Goal: Find specific page/section: Find specific page/section

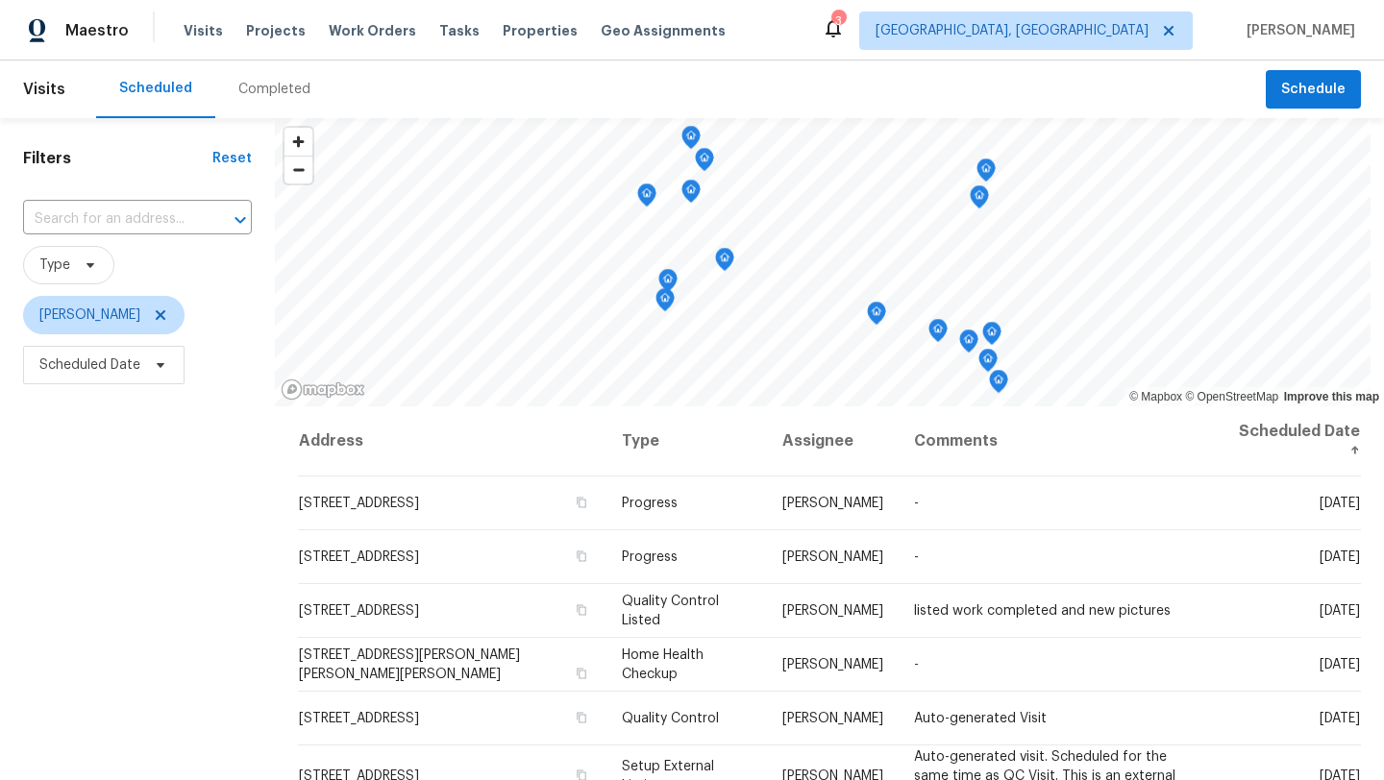
scroll to position [249, 0]
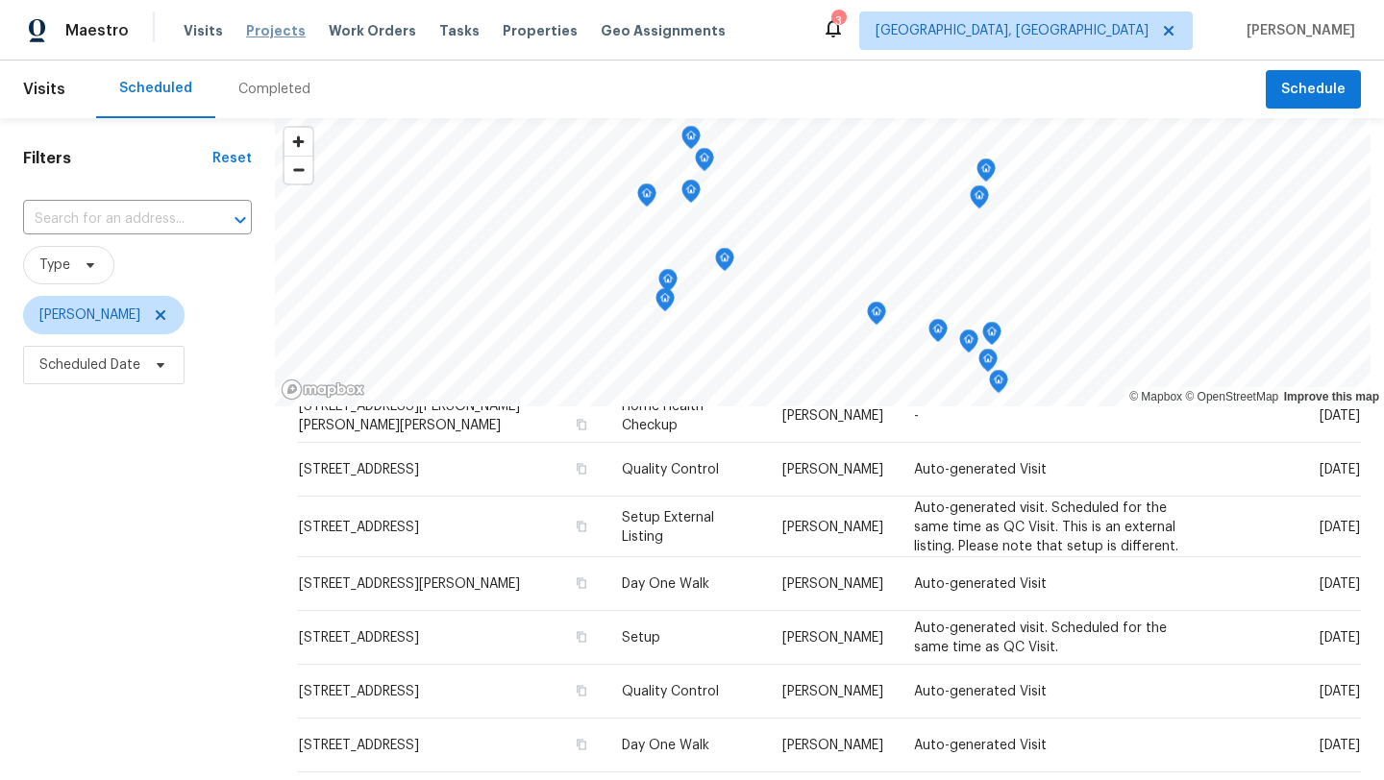
click at [268, 37] on span "Projects" at bounding box center [276, 30] width 60 height 19
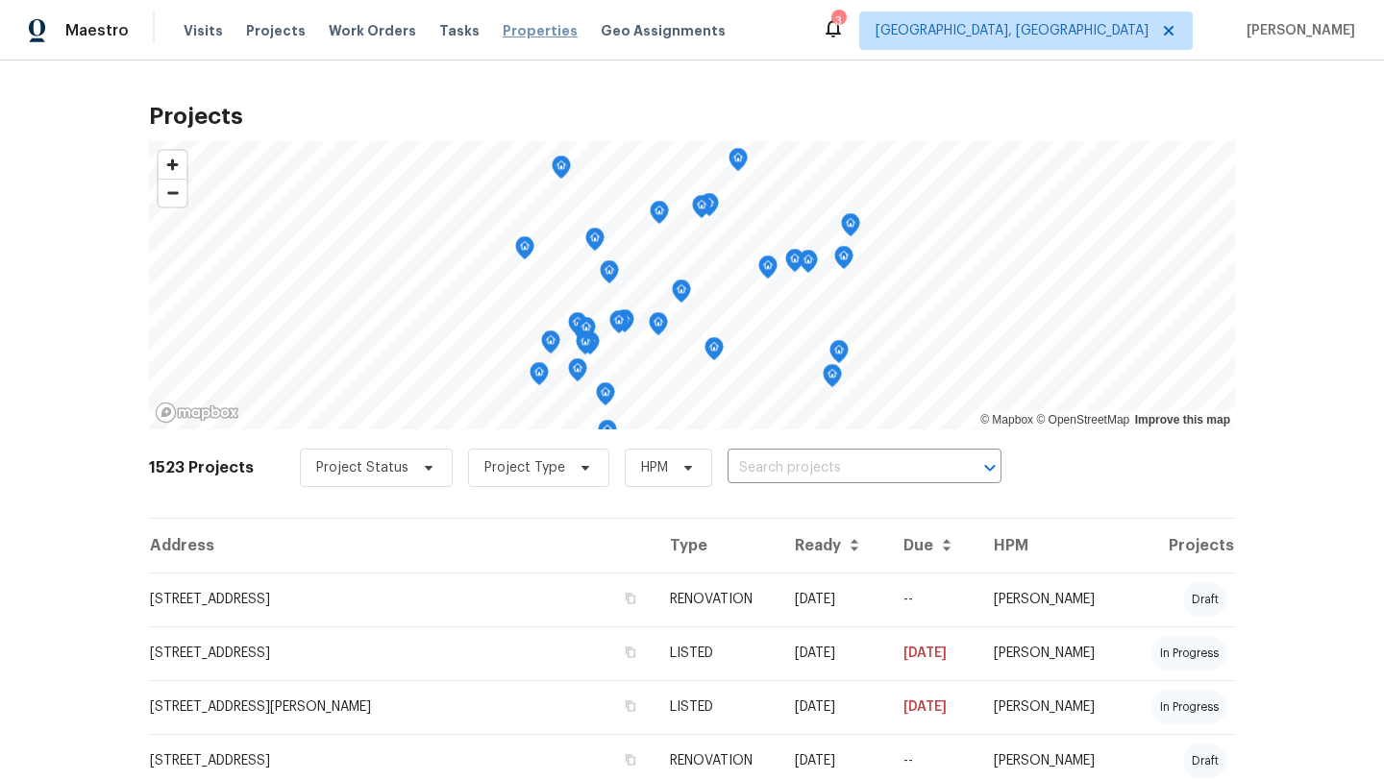
click at [522, 32] on span "Properties" at bounding box center [540, 30] width 75 height 19
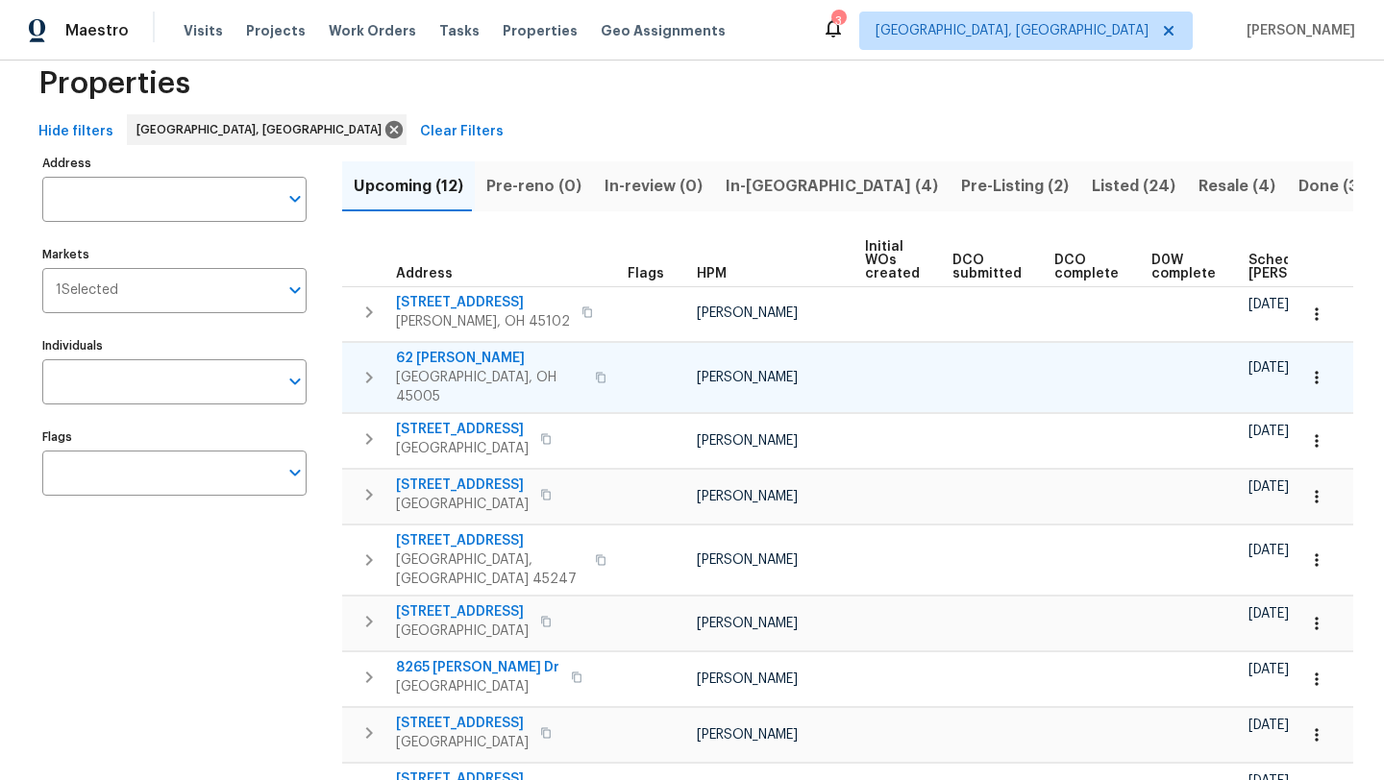
scroll to position [39, 0]
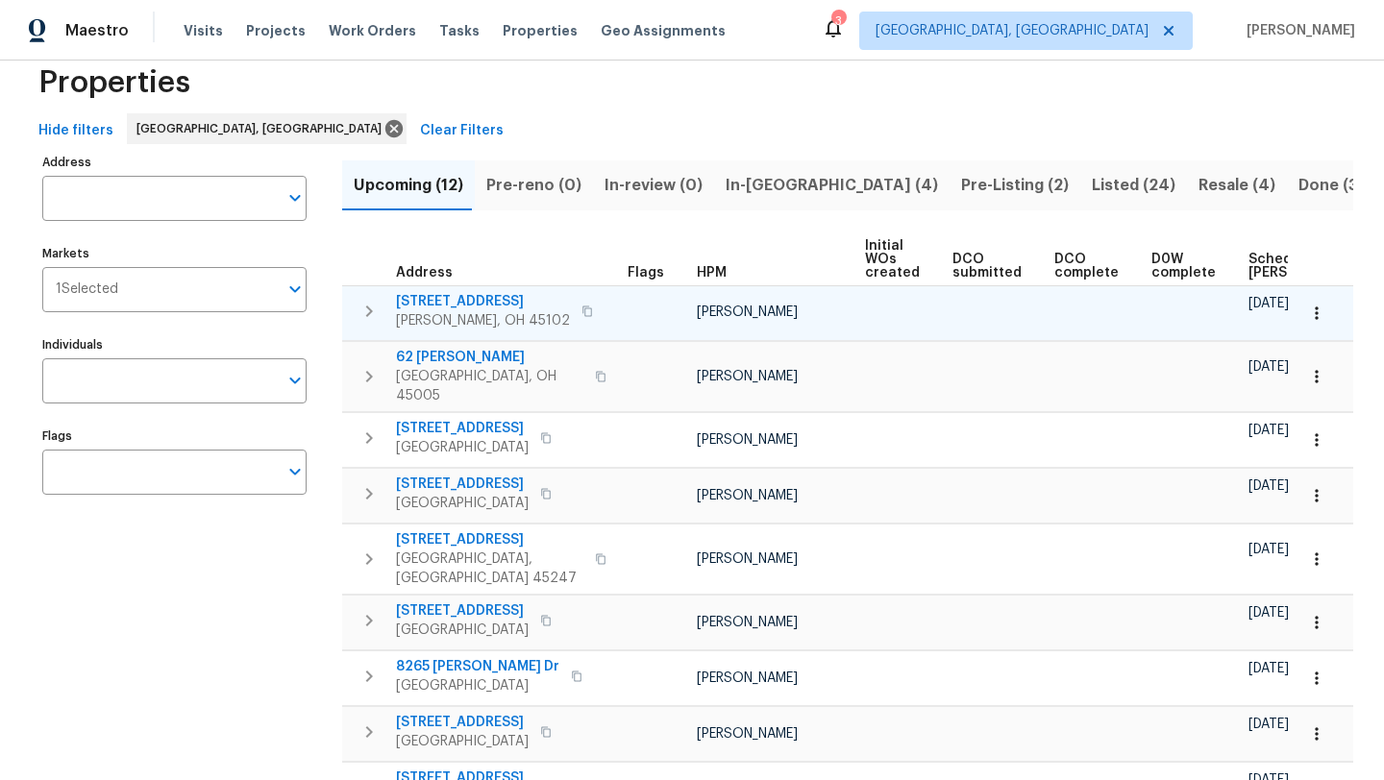
click at [474, 302] on span "105 Cedarwood Dr" at bounding box center [483, 301] width 174 height 19
click at [581, 306] on icon "button" at bounding box center [587, 312] width 12 height 12
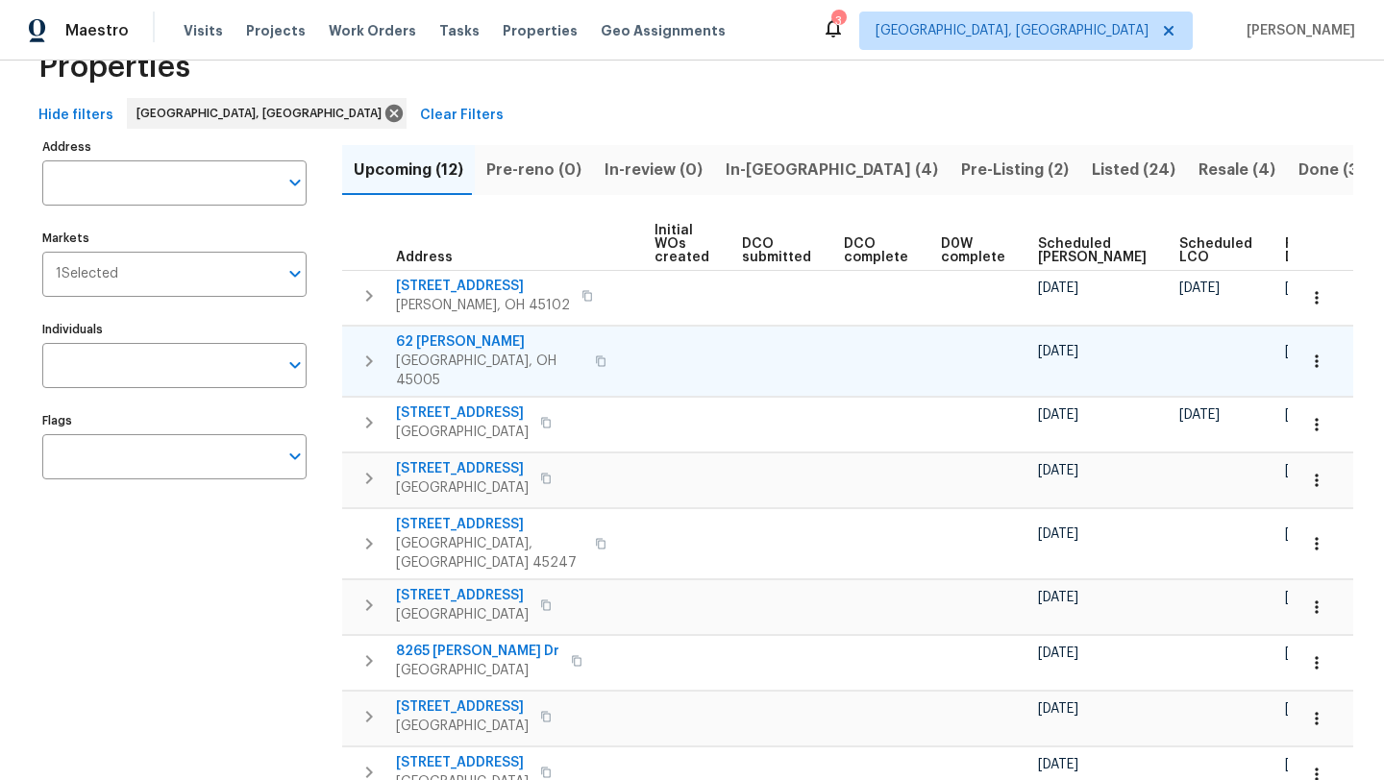
scroll to position [0, 0]
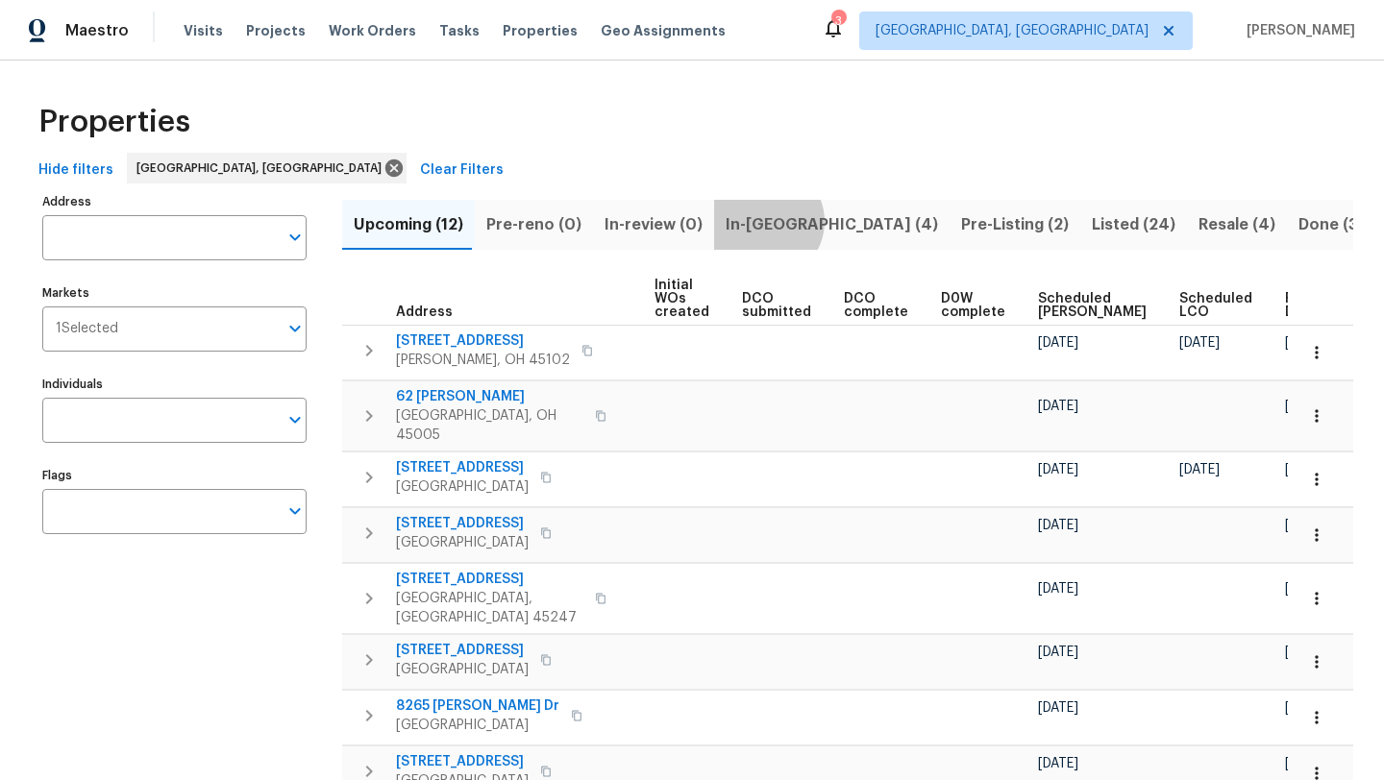
click at [753, 221] on span "In-reno (4)" at bounding box center [831, 224] width 212 height 27
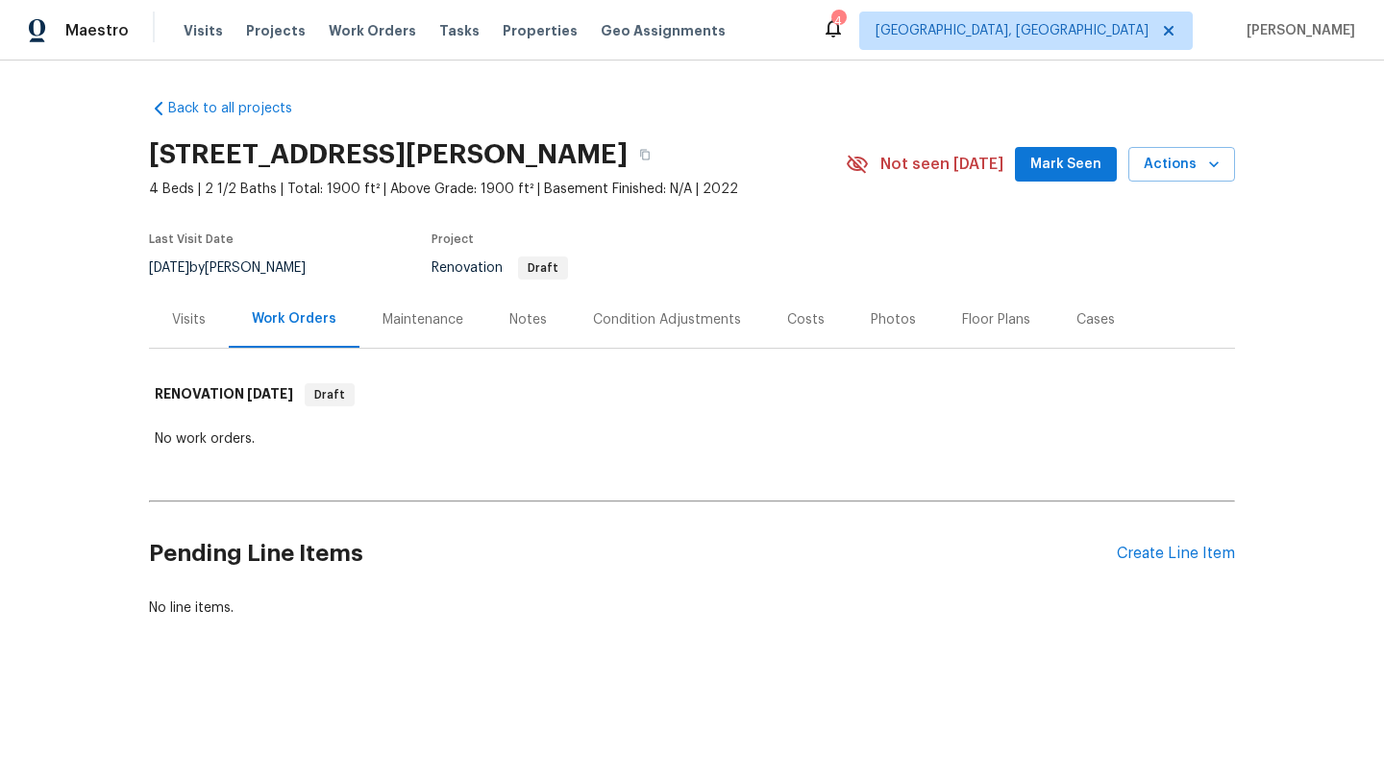
click at [178, 317] on div "Visits" at bounding box center [189, 319] width 34 height 19
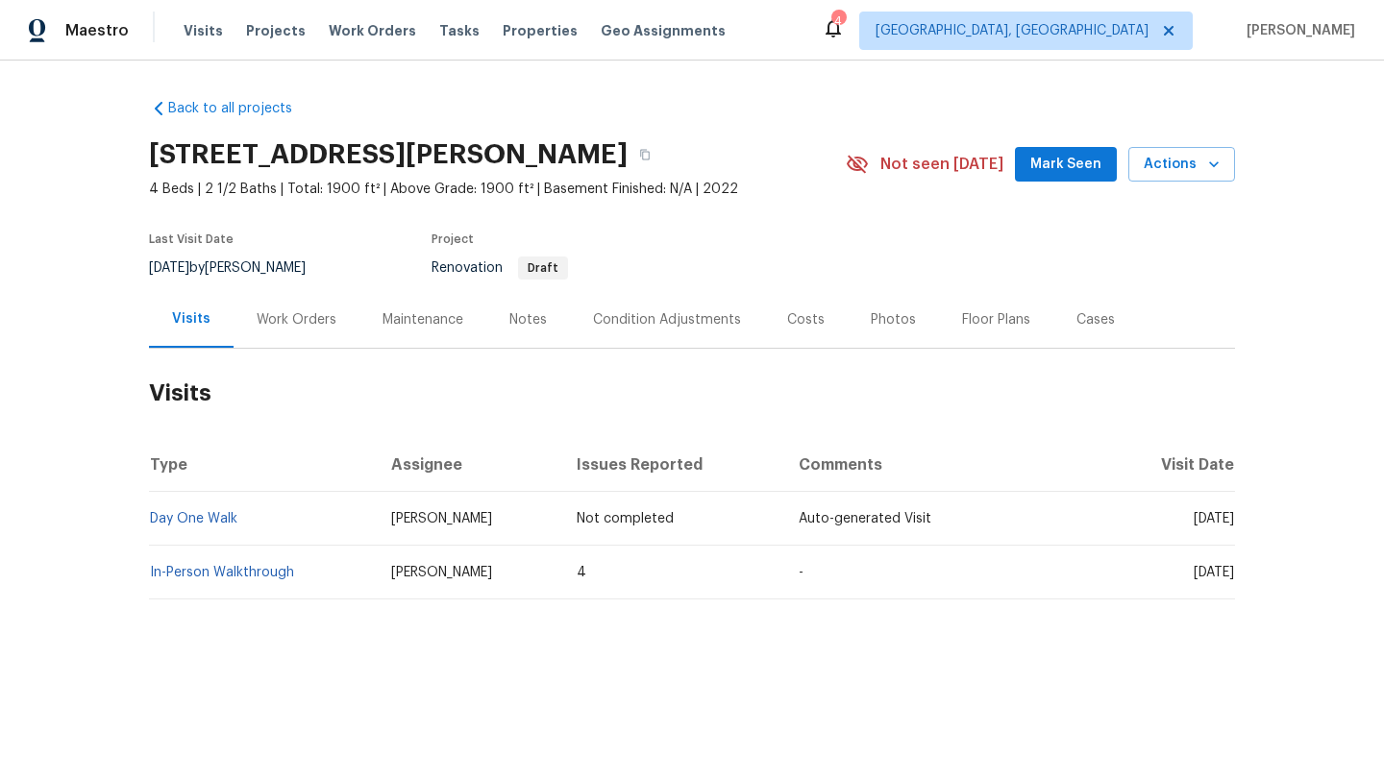
click at [292, 27] on div "Visits Projects Work Orders Tasks Properties Geo Assignments" at bounding box center [466, 31] width 565 height 38
click at [266, 29] on span "Projects" at bounding box center [276, 30] width 60 height 19
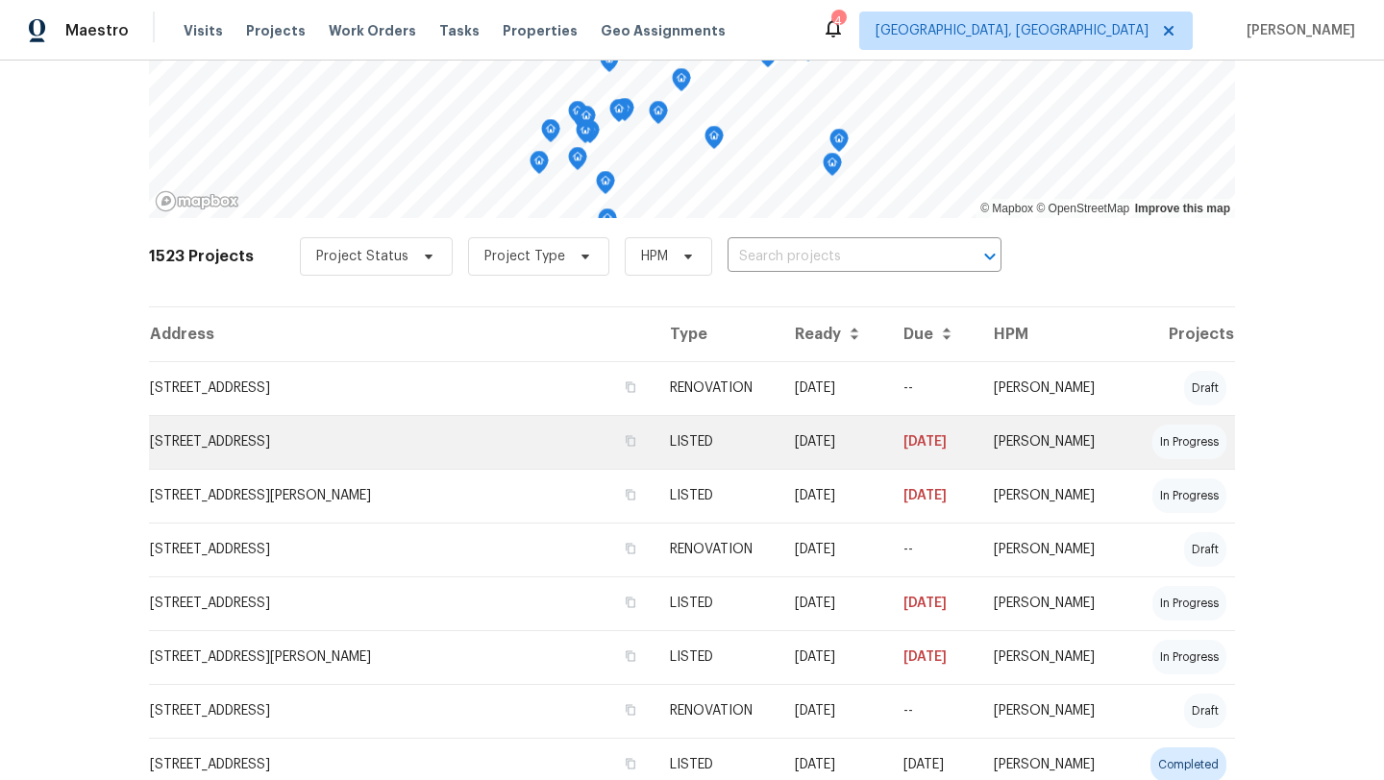
scroll to position [213, 0]
click at [307, 429] on td "[STREET_ADDRESS]" at bounding box center [401, 440] width 505 height 54
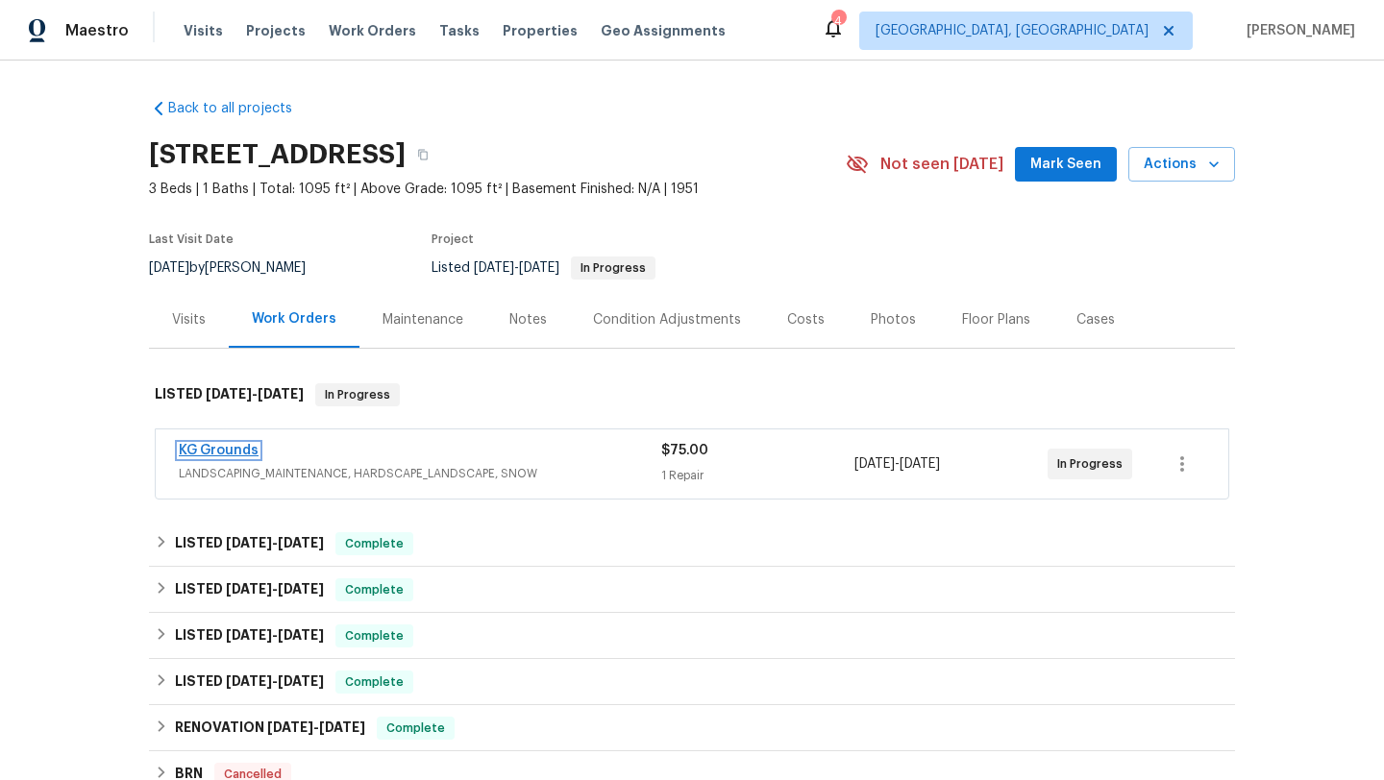
click at [222, 454] on link "KG Grounds" at bounding box center [219, 450] width 80 height 13
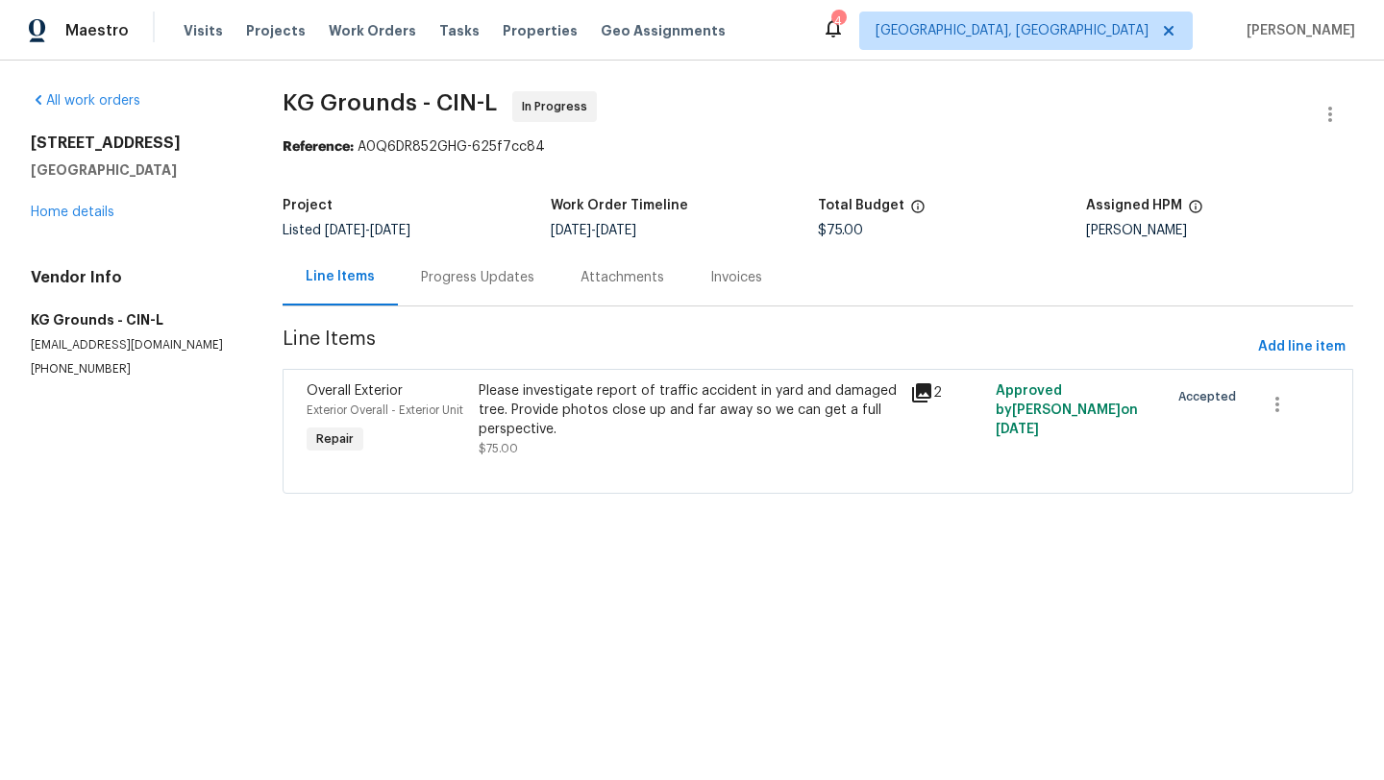
click at [606, 410] on div "Please investigate report of traffic accident in yard and damaged tree. Provide…" at bounding box center [688, 410] width 419 height 58
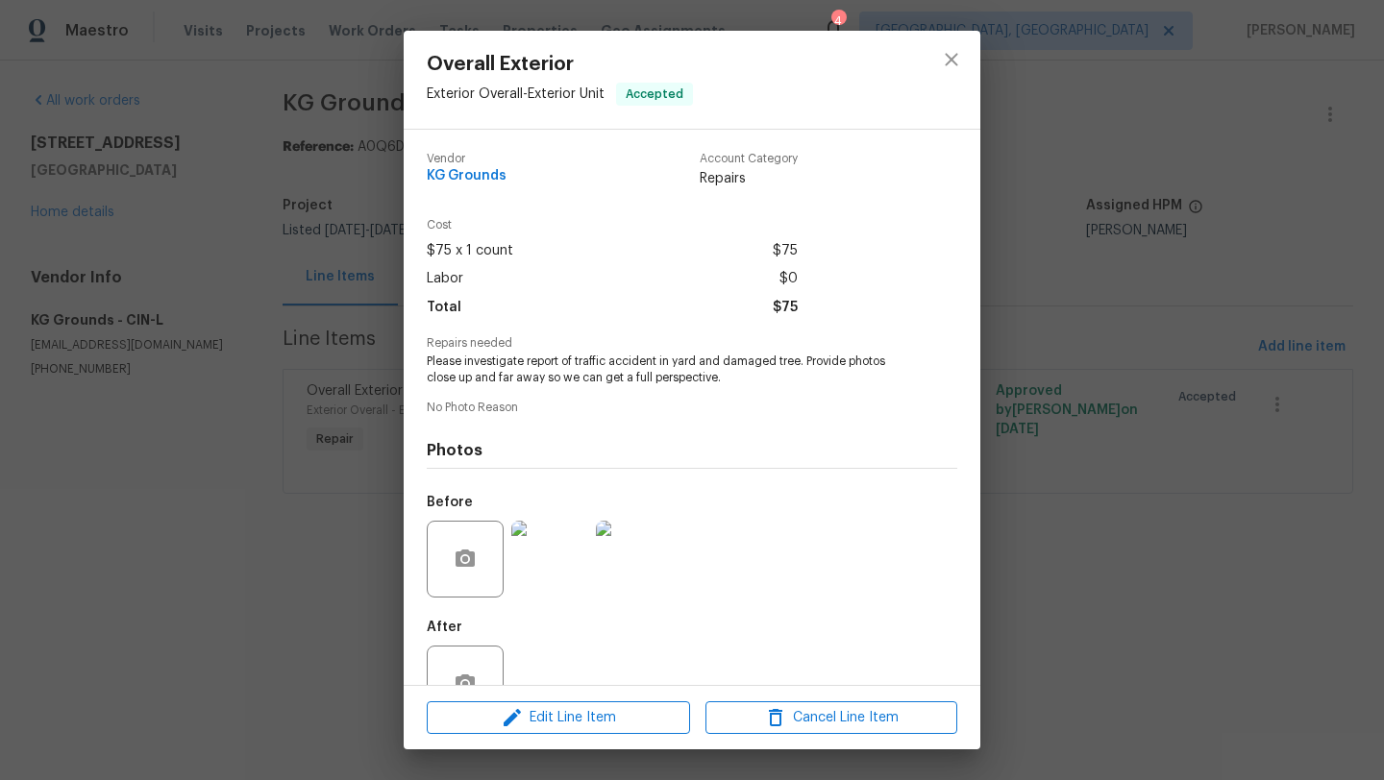
click at [559, 548] on img at bounding box center [549, 559] width 77 height 77
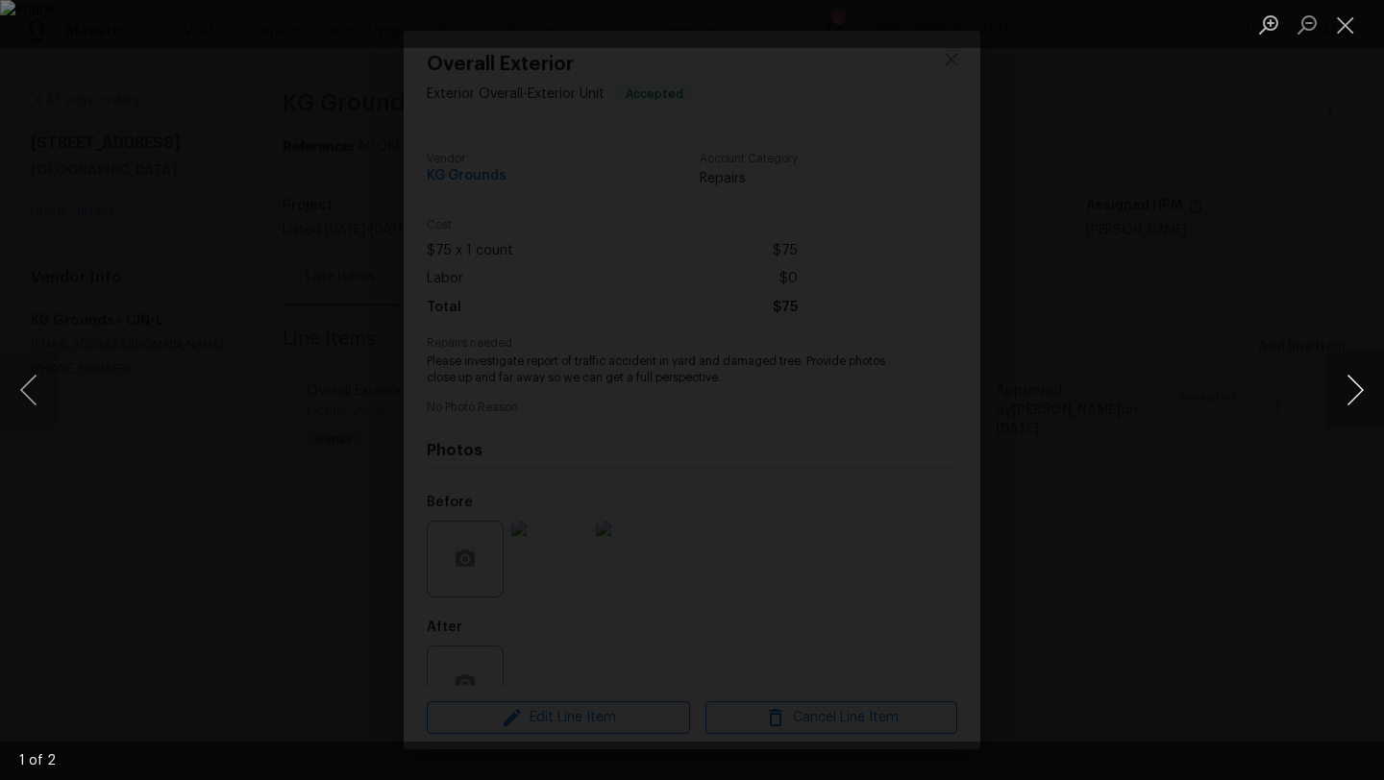
click at [1360, 379] on button "Next image" at bounding box center [1355, 390] width 58 height 77
click at [1362, 379] on button "Next image" at bounding box center [1355, 390] width 58 height 77
click at [1357, 32] on button "Close lightbox" at bounding box center [1345, 25] width 38 height 34
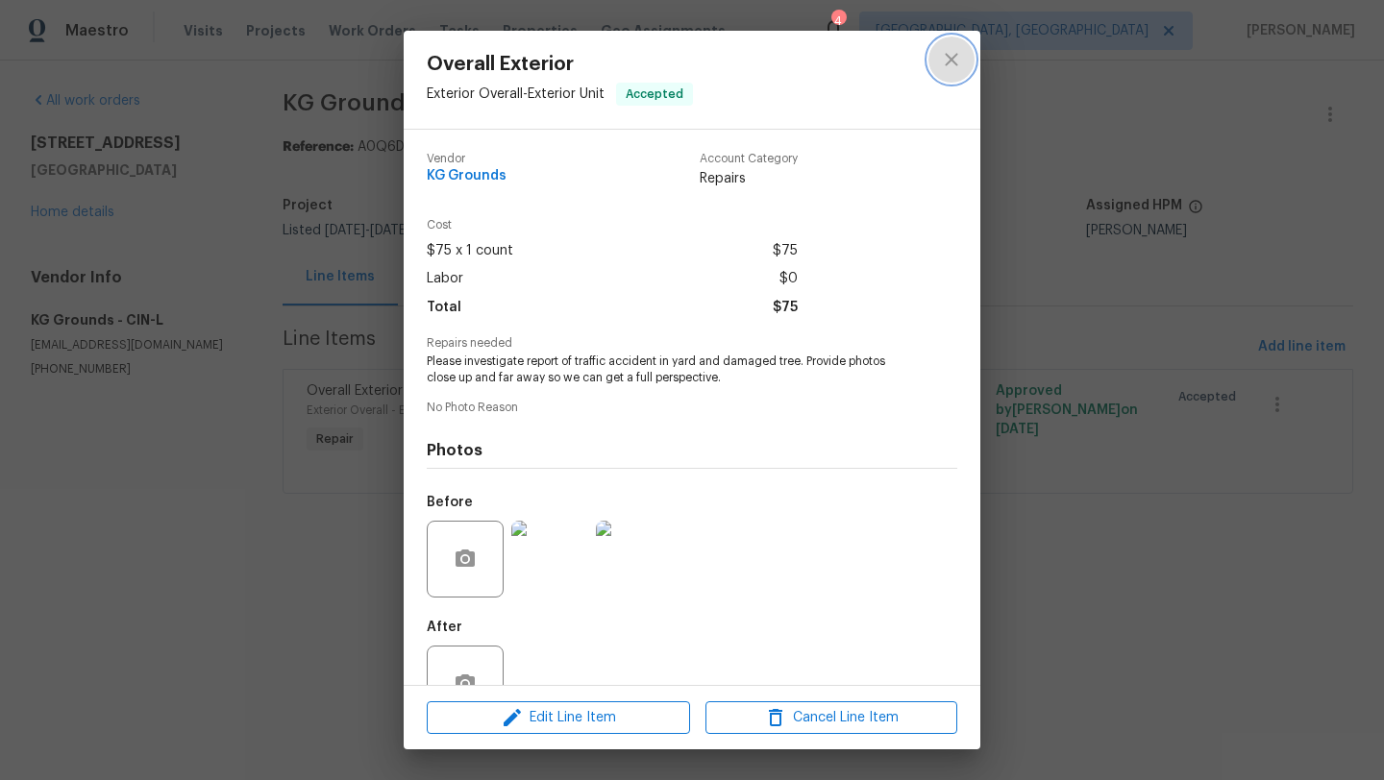
click at [961, 72] on button "close" at bounding box center [951, 60] width 46 height 46
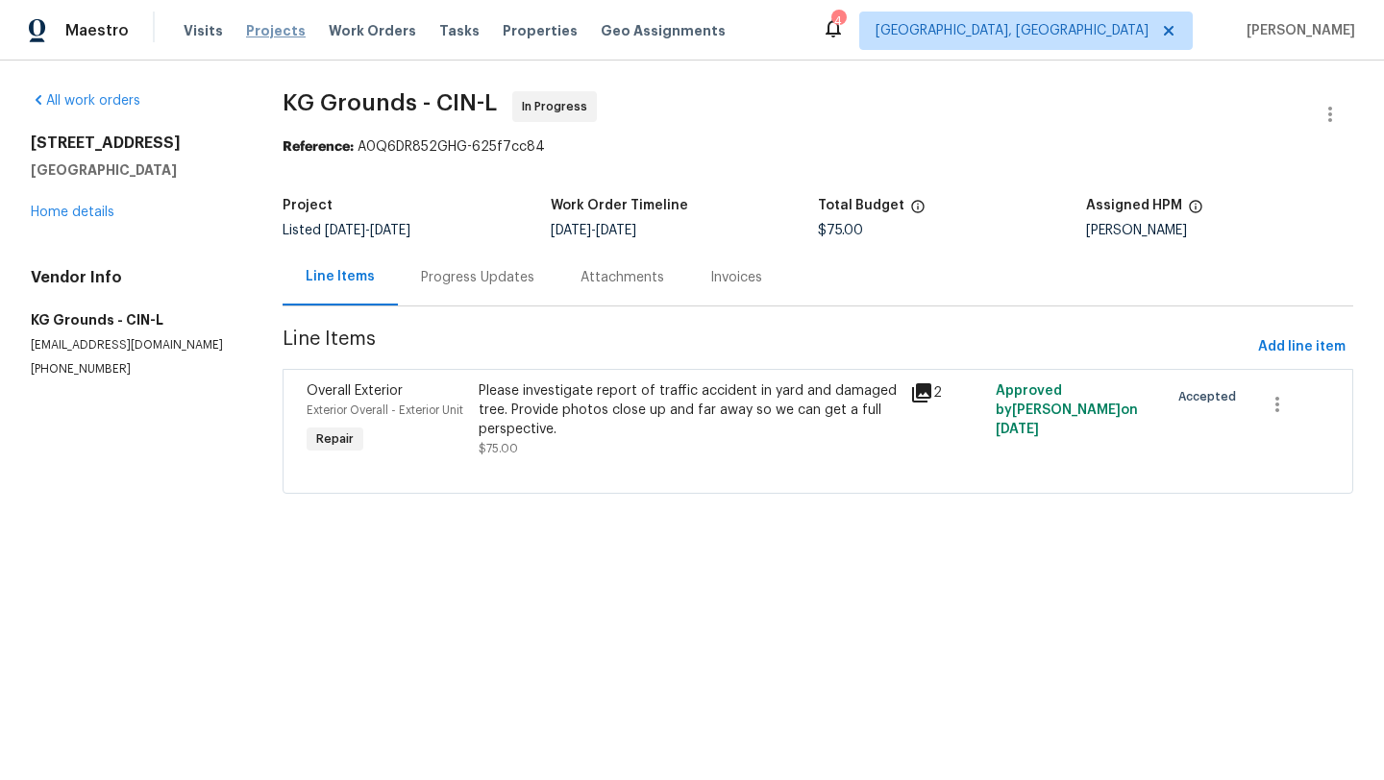
click at [267, 35] on span "Projects" at bounding box center [276, 30] width 60 height 19
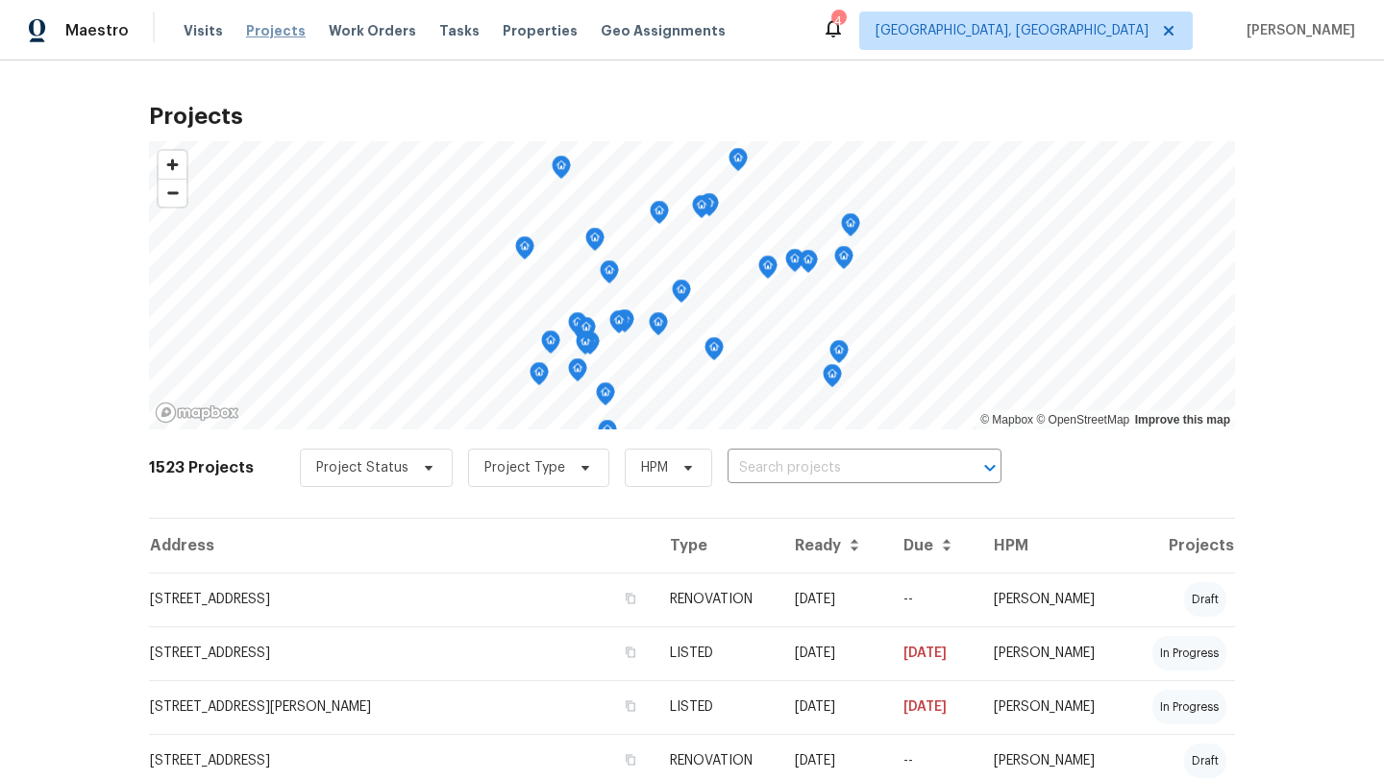
click at [271, 32] on span "Projects" at bounding box center [276, 30] width 60 height 19
click at [845, 18] on icon at bounding box center [833, 27] width 23 height 23
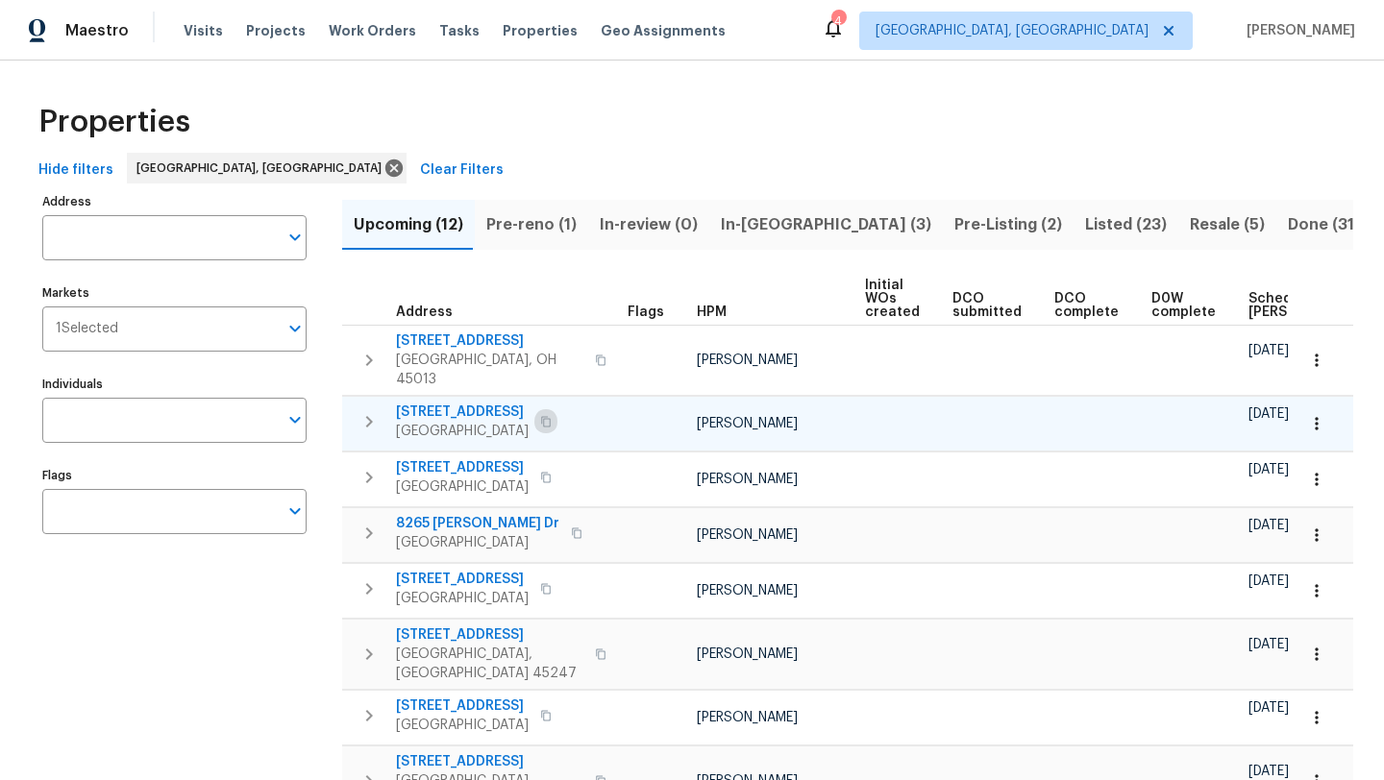
click at [544, 416] on icon "button" at bounding box center [546, 422] width 12 height 12
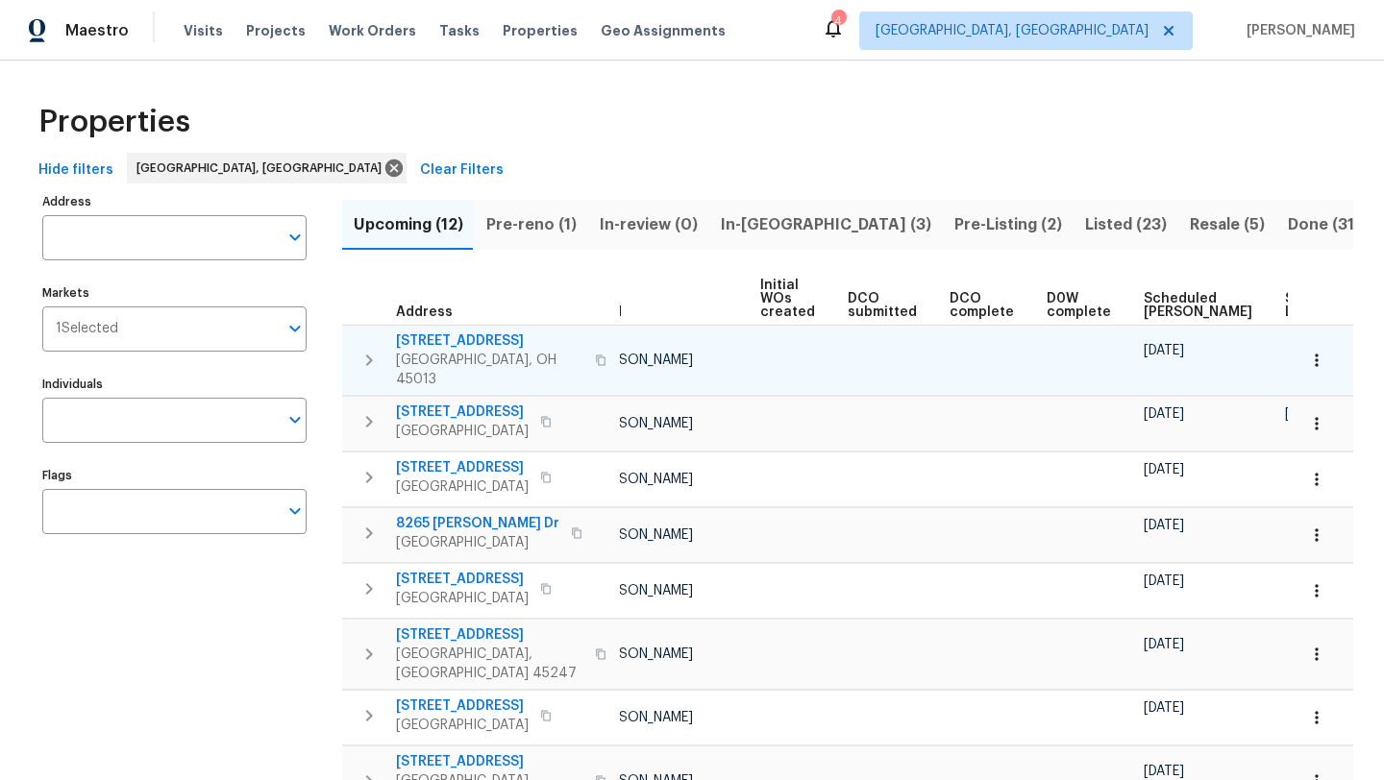
scroll to position [0, 210]
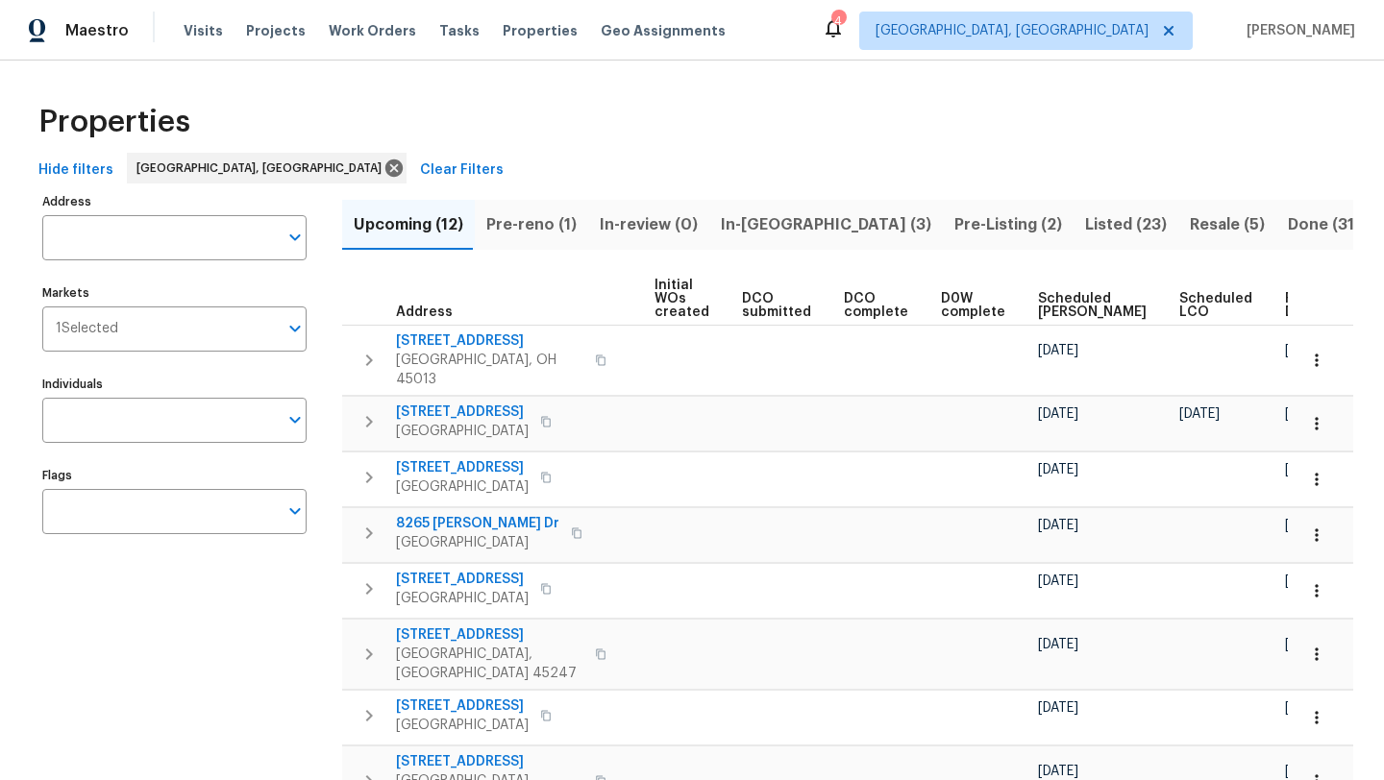
click at [1285, 315] on span "Ready Date" at bounding box center [1306, 305] width 42 height 27
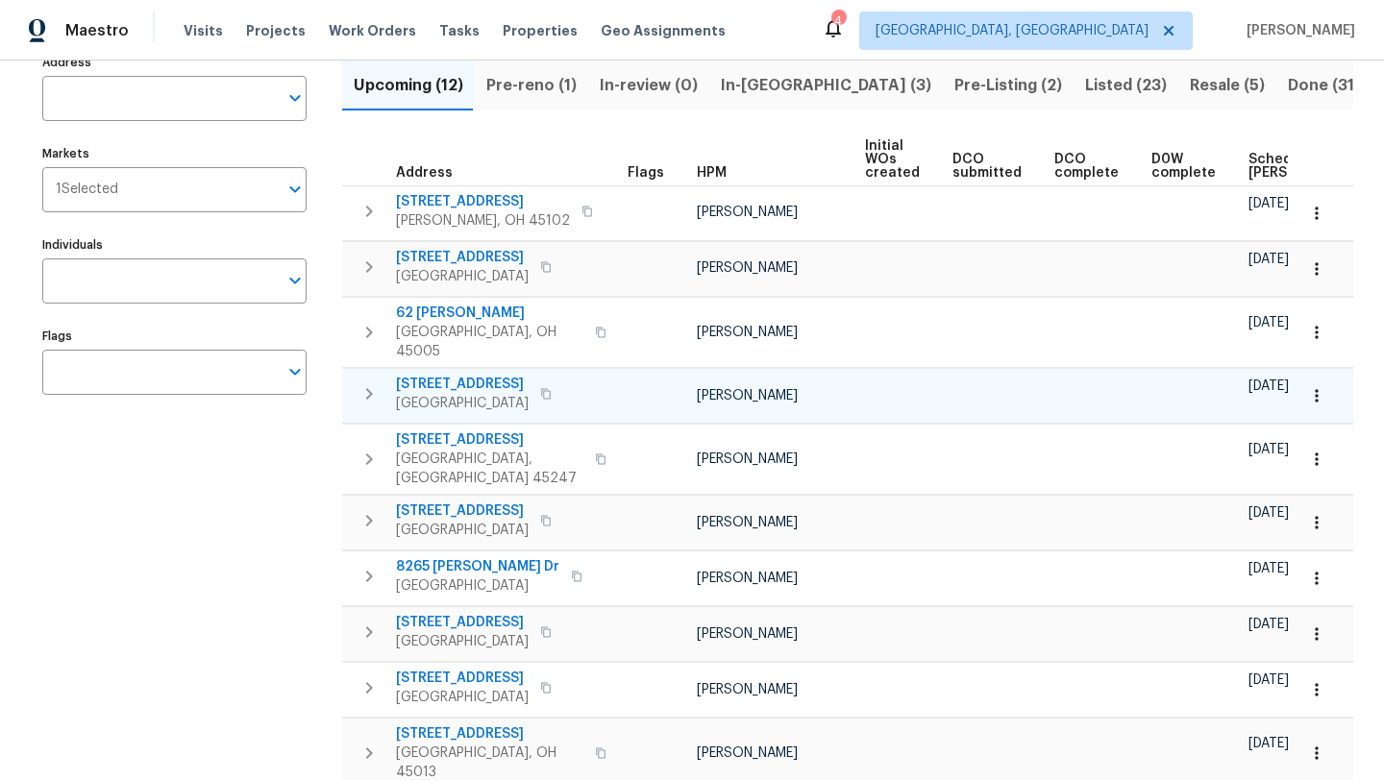
scroll to position [141, 0]
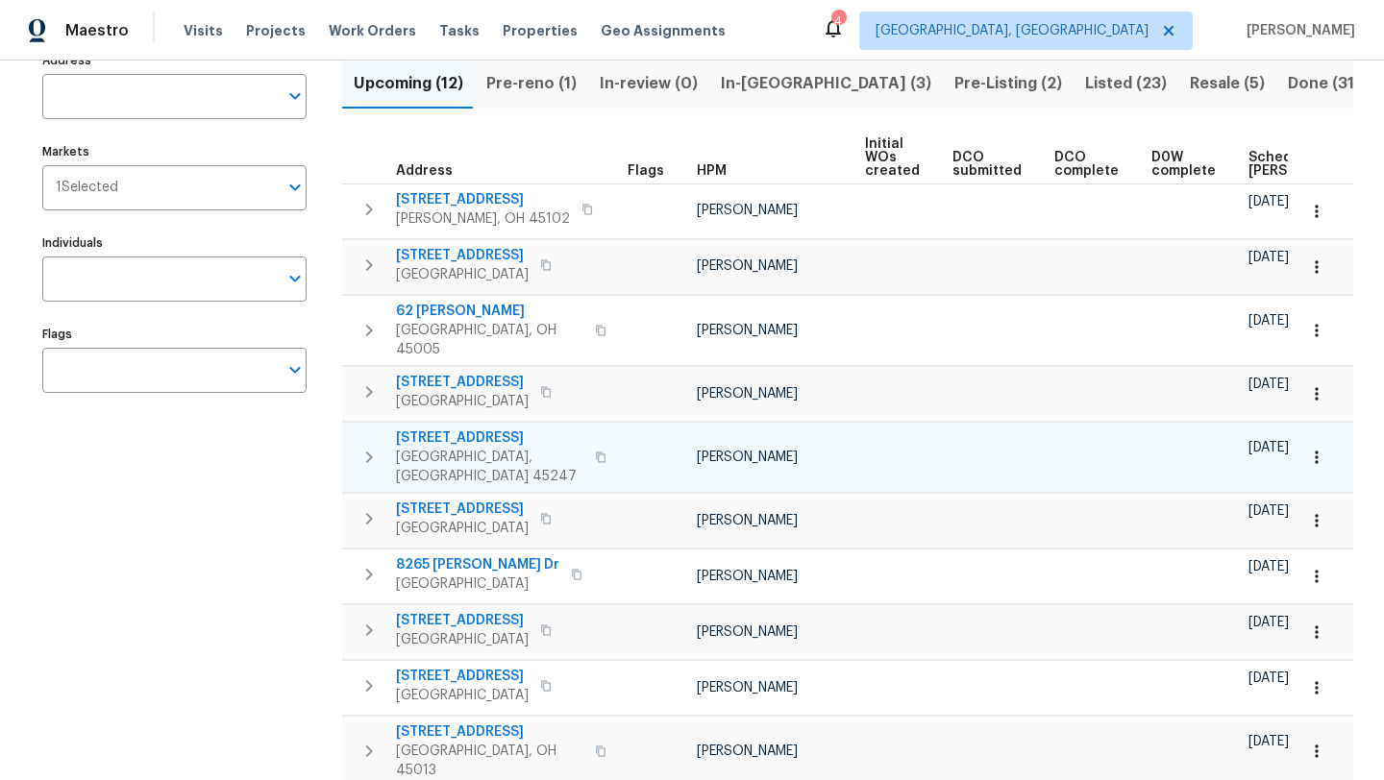
click at [595, 452] on icon "button" at bounding box center [601, 458] width 12 height 12
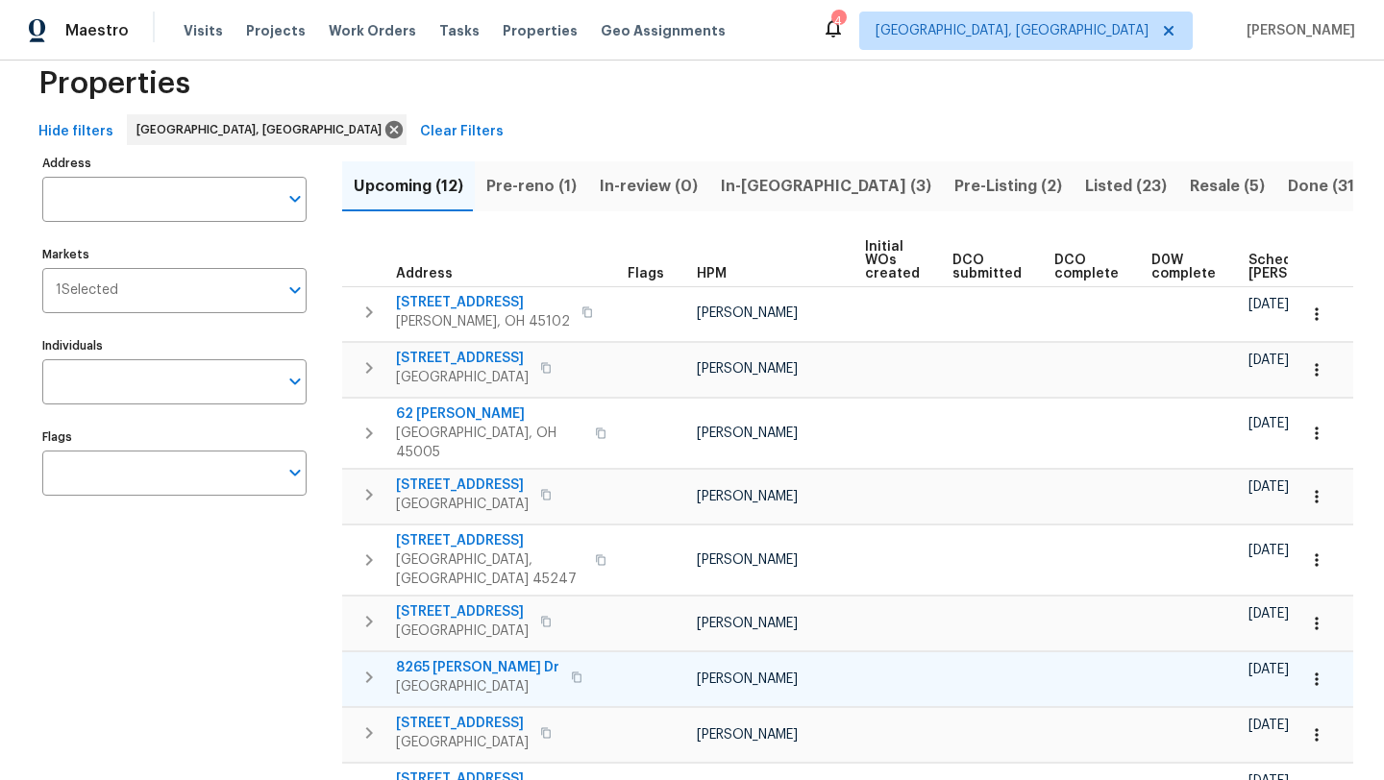
scroll to position [0, 0]
